Goal: Navigation & Orientation: Find specific page/section

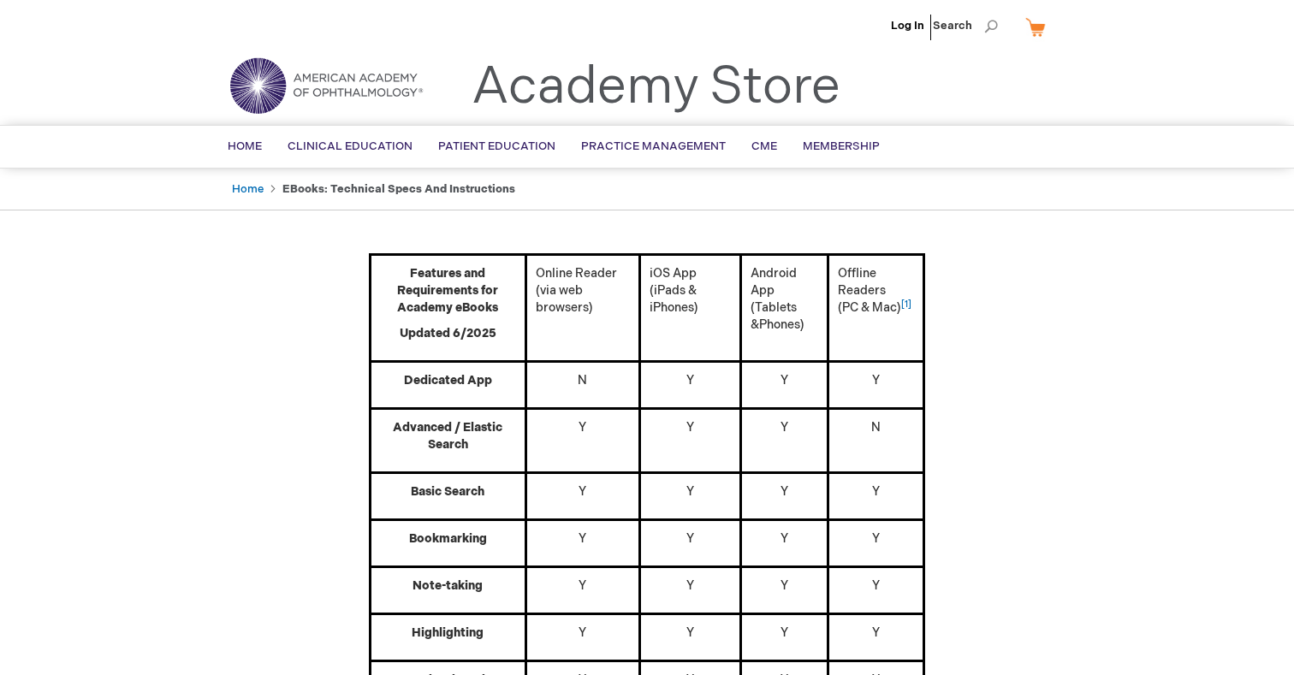
click at [662, 80] on link "Academy Store" at bounding box center [656, 87] width 369 height 62
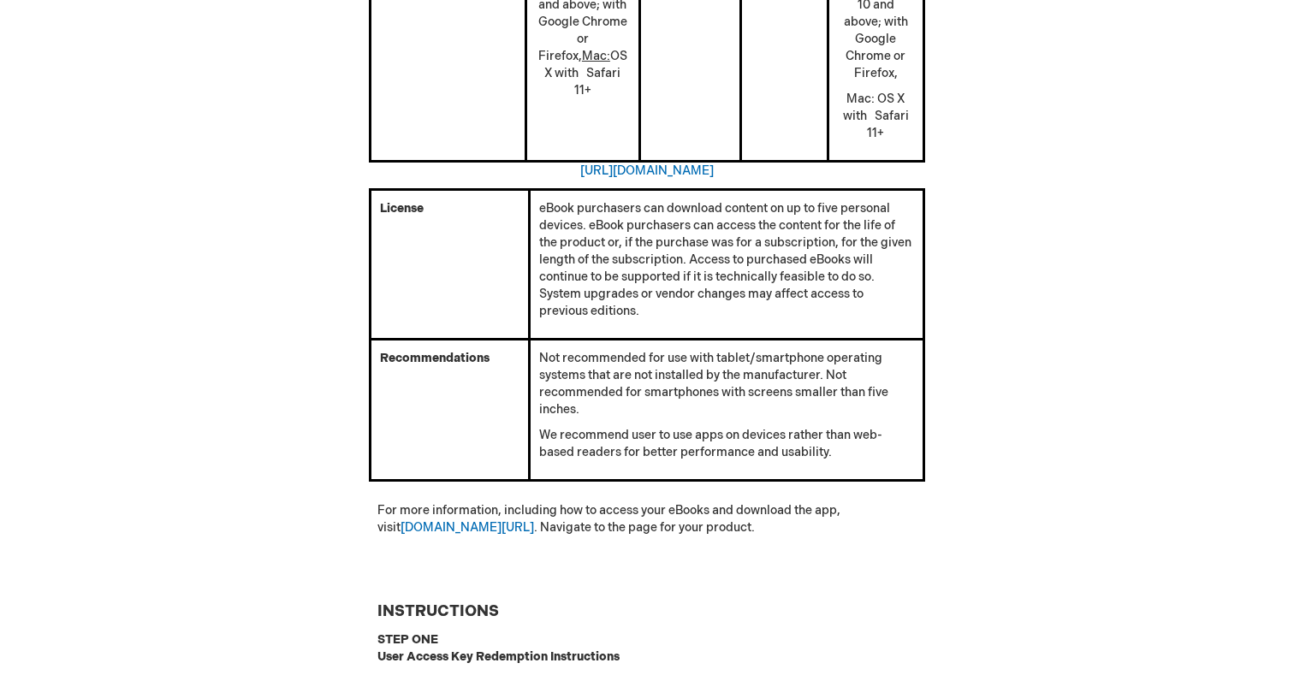
scroll to position [950, 0]
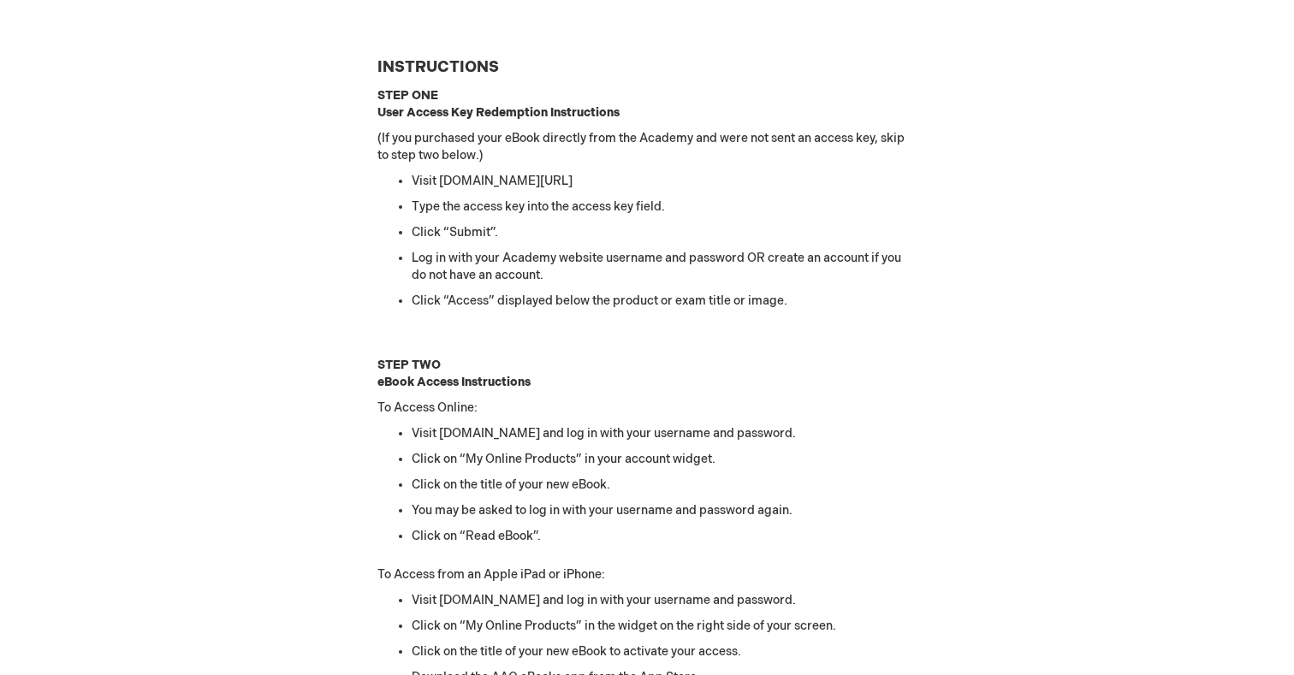
scroll to position [1477, 0]
click at [1091, 339] on div "Log In Search My Cart CLOSE RECENTLY ADDED ITEM(S) Close There are no items in …" at bounding box center [647, 127] width 1294 height 3209
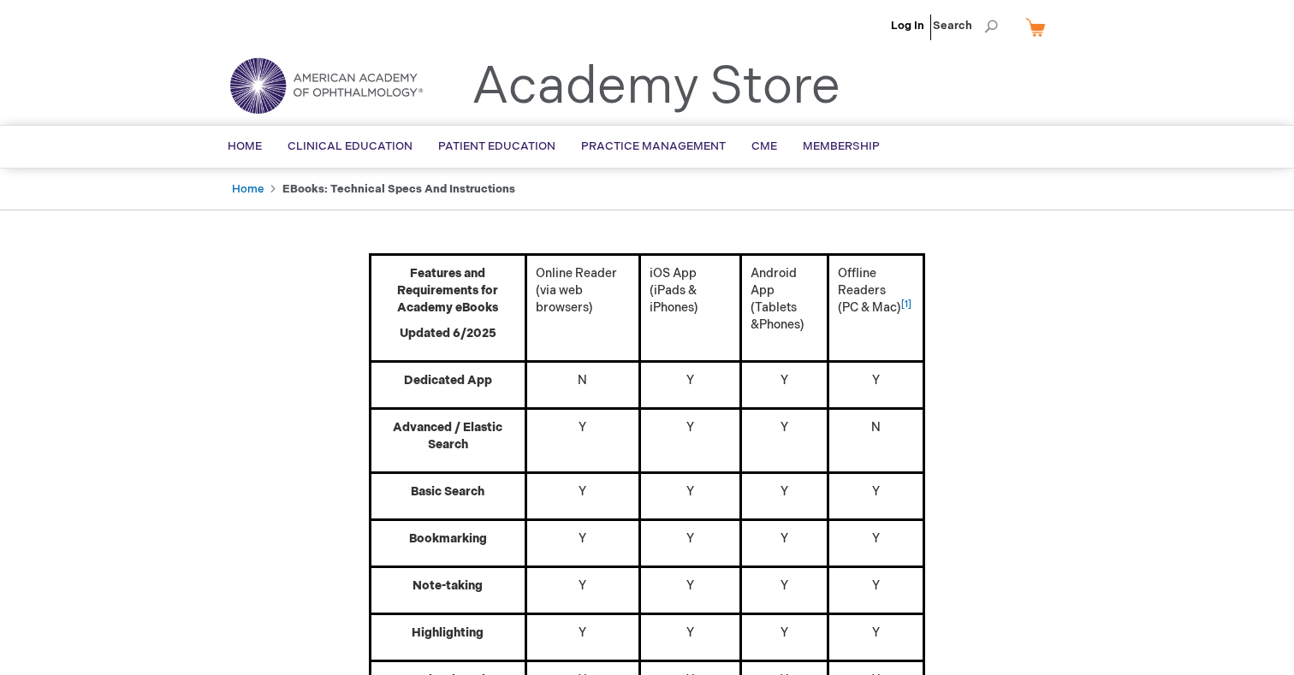
scroll to position [0, 0]
